Goal: Transaction & Acquisition: Book appointment/travel/reservation

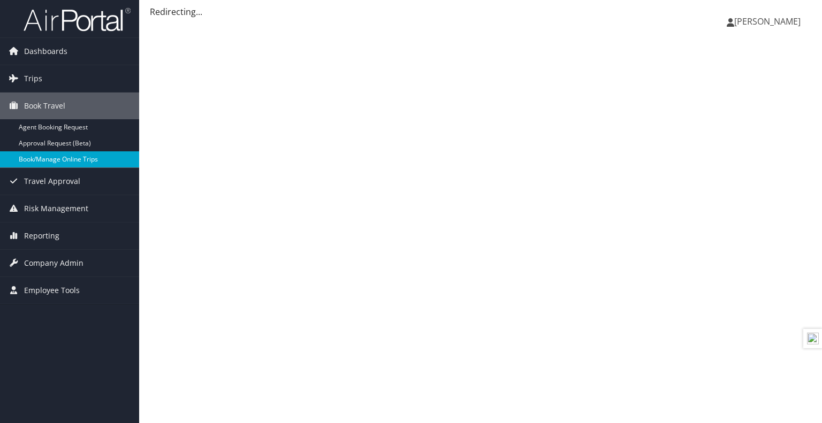
click at [65, 162] on link "Book/Manage Online Trips" at bounding box center [69, 159] width 139 height 16
drag, startPoint x: 0, startPoint y: 0, endPoint x: 65, endPoint y: 162, distance: 174.7
click at [65, 162] on link "Book/Manage Online Trips" at bounding box center [69, 159] width 139 height 16
click at [60, 159] on link "Book/Manage Online Trips" at bounding box center [69, 159] width 139 height 16
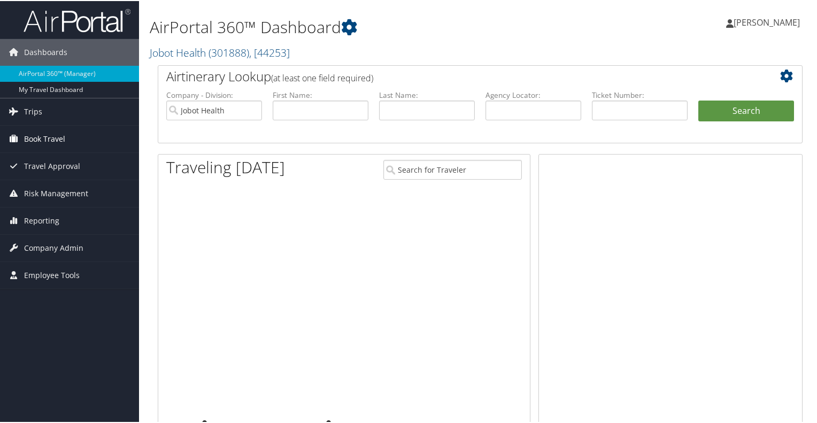
click at [37, 143] on span "Book Travel" at bounding box center [44, 138] width 41 height 27
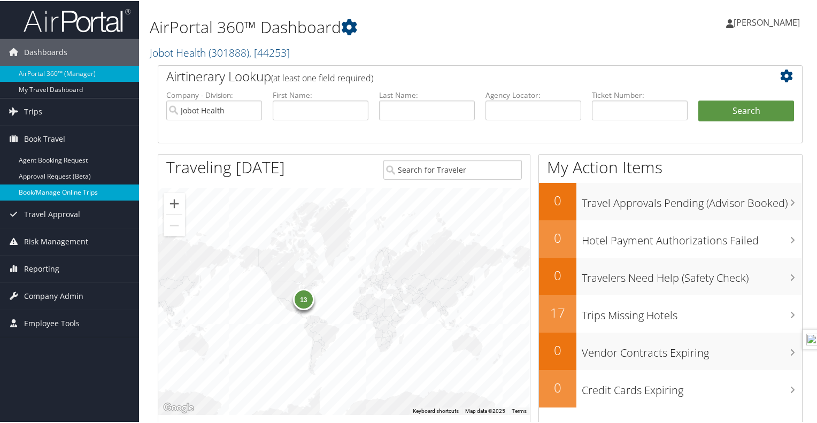
click at [54, 185] on link "Book/Manage Online Trips" at bounding box center [69, 191] width 139 height 16
